Goal: Check status: Check status

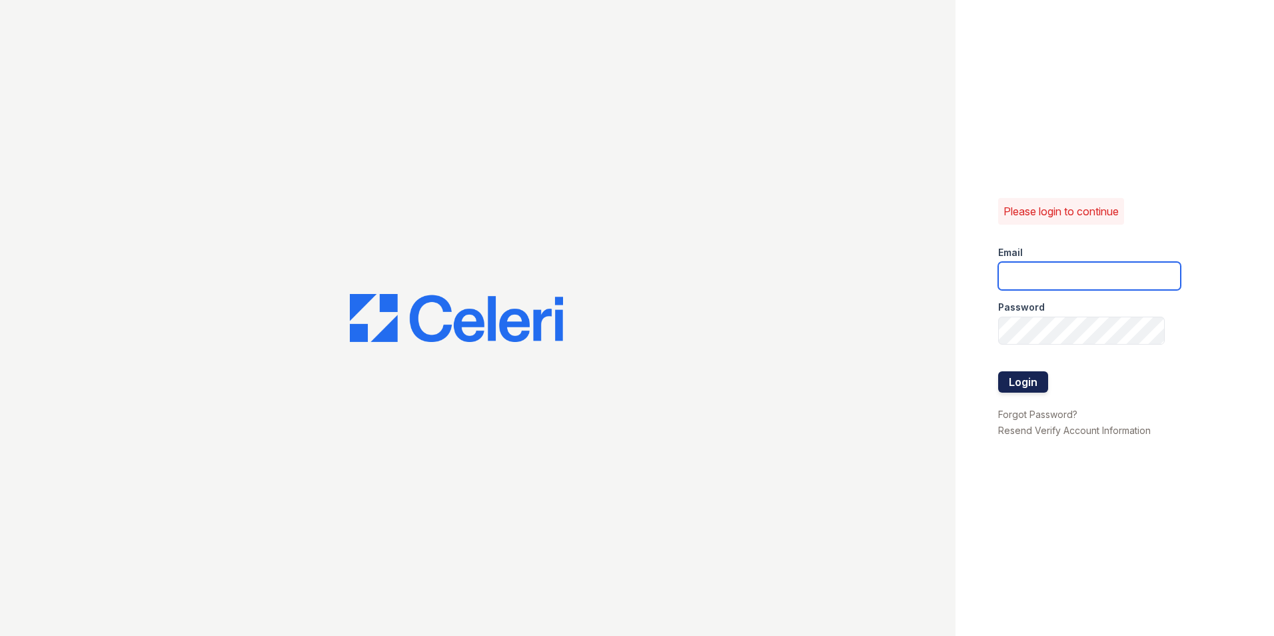
type input "[EMAIL_ADDRESS][DOMAIN_NAME]"
click at [1030, 383] on button "Login" at bounding box center [1023, 381] width 50 height 21
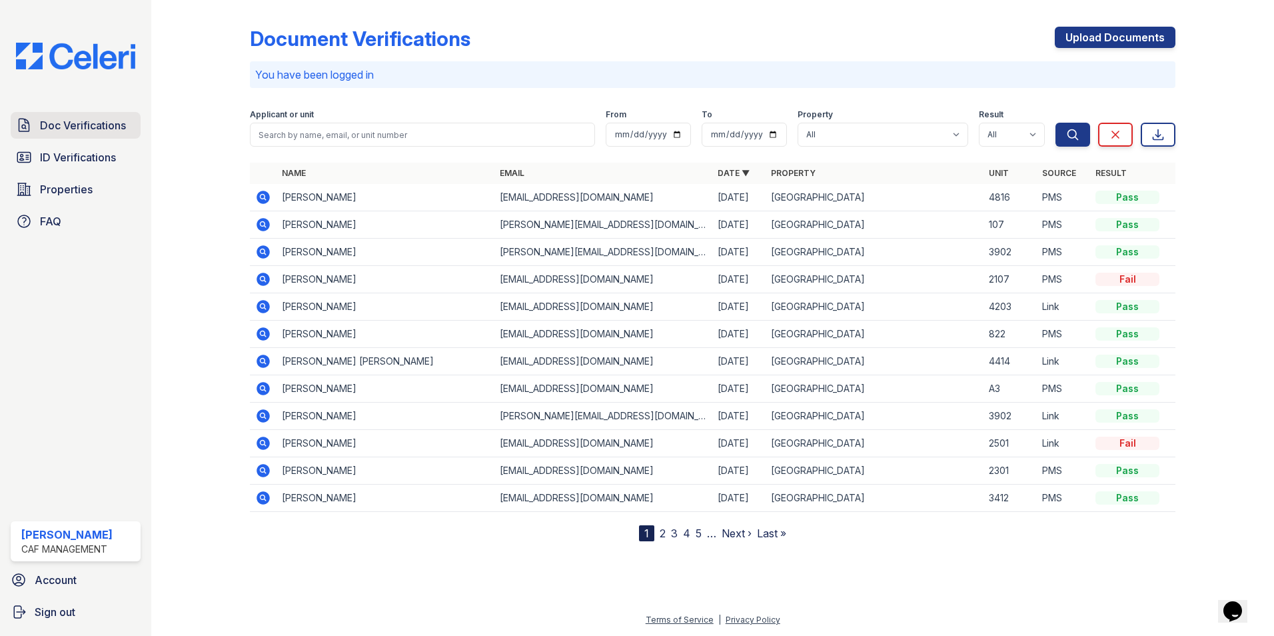
click at [87, 123] on span "Doc Verifications" at bounding box center [83, 125] width 86 height 16
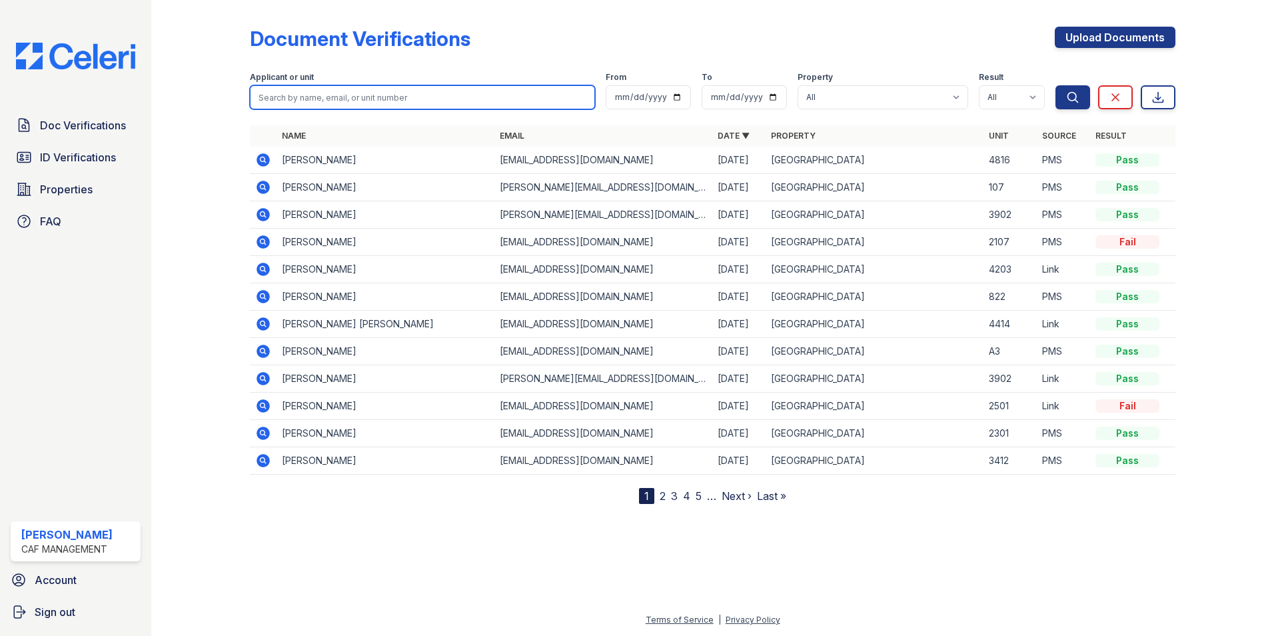
click at [317, 99] on input "search" at bounding box center [422, 97] width 345 height 24
type input "[PERSON_NAME]"
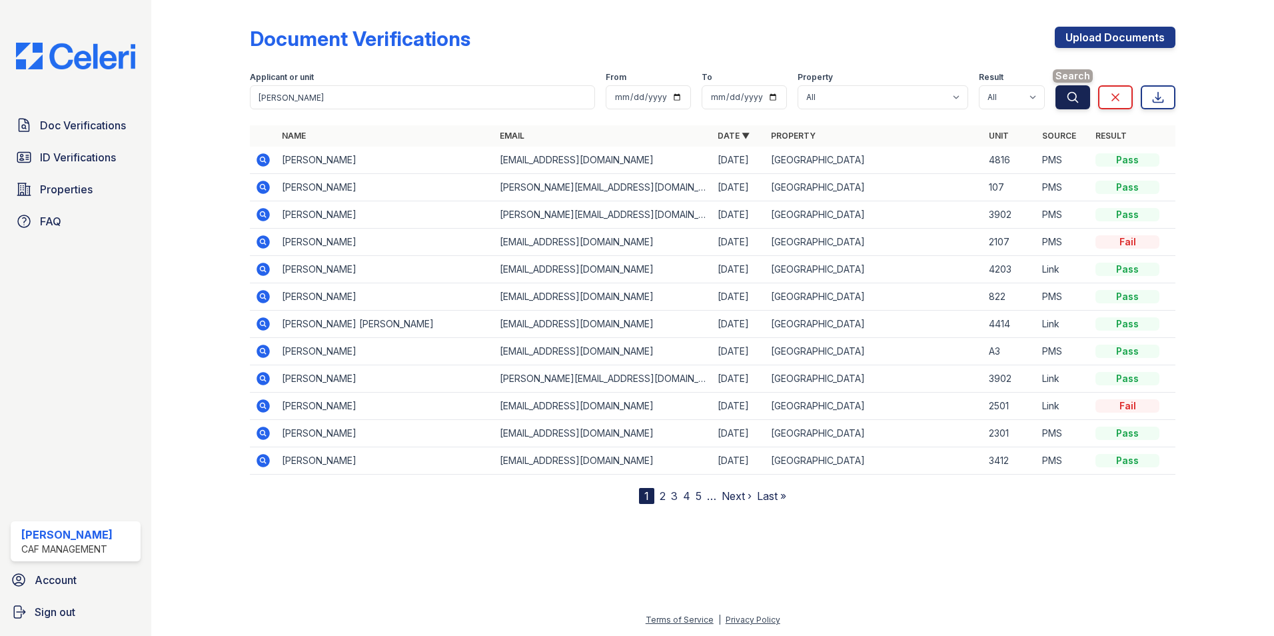
click at [1068, 97] on icon "submit" at bounding box center [1072, 97] width 13 height 13
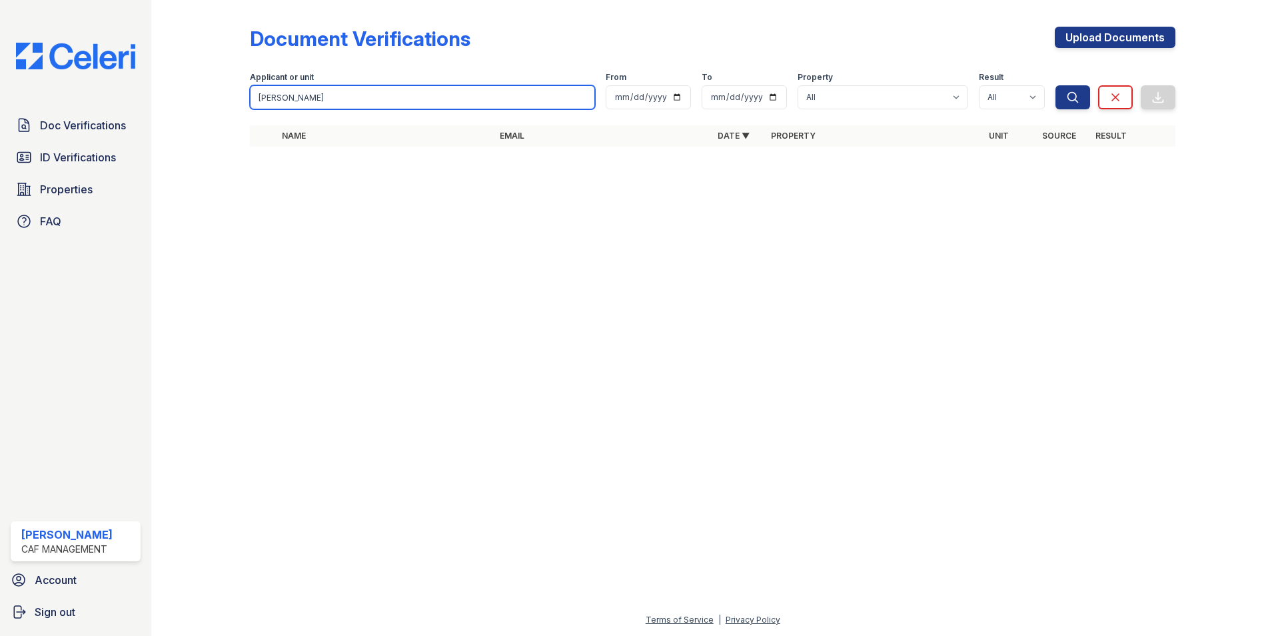
drag, startPoint x: 365, startPoint y: 105, endPoint x: 219, endPoint y: 73, distance: 149.3
click at [219, 73] on div "Document Verifications Upload Documents Filter Applicant or unit [PERSON_NAME] …" at bounding box center [713, 90] width 1080 height 181
type input "[PERSON_NAME]"
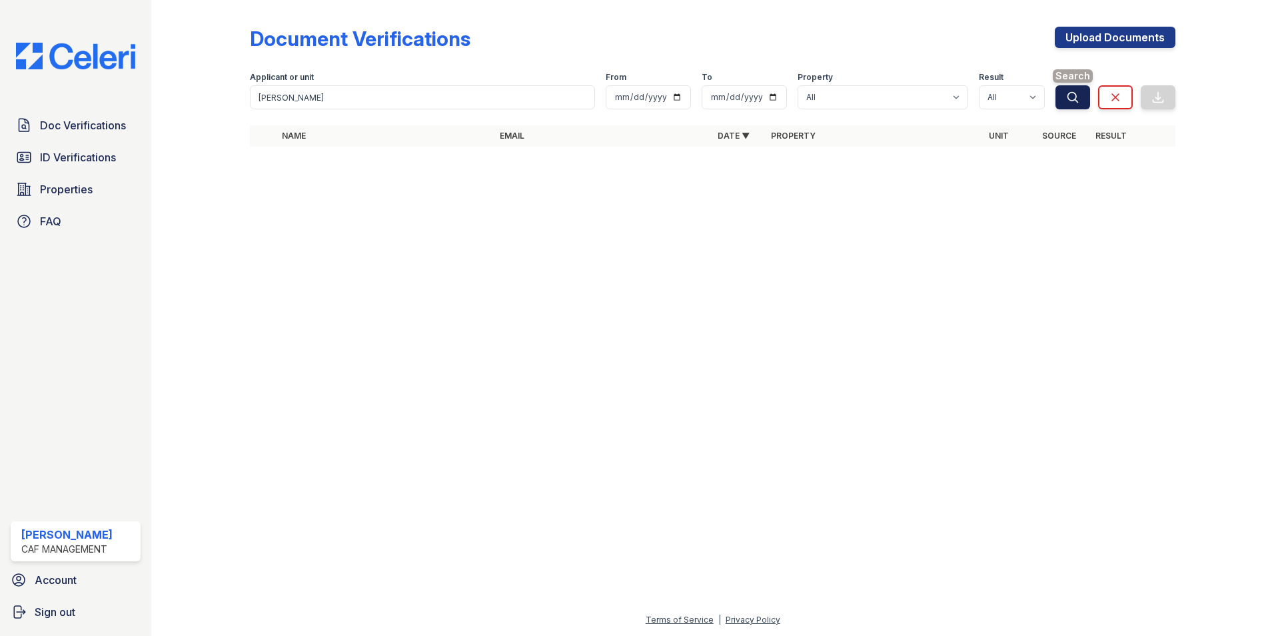
click at [1078, 100] on icon "submit" at bounding box center [1072, 97] width 13 height 13
click at [1068, 97] on icon "submit" at bounding box center [1073, 97] width 10 height 10
